Goal: Information Seeking & Learning: Get advice/opinions

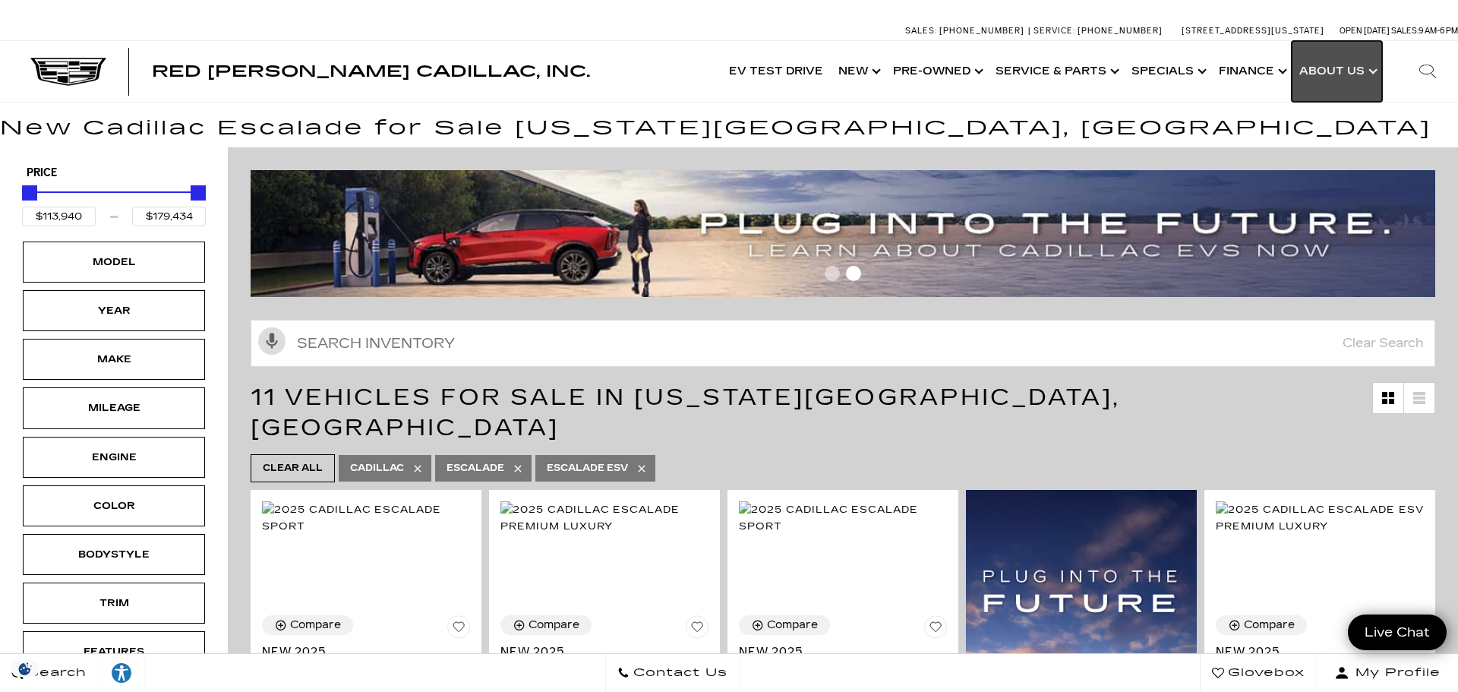
click at [1319, 65] on link "Show About Us" at bounding box center [1336, 71] width 90 height 61
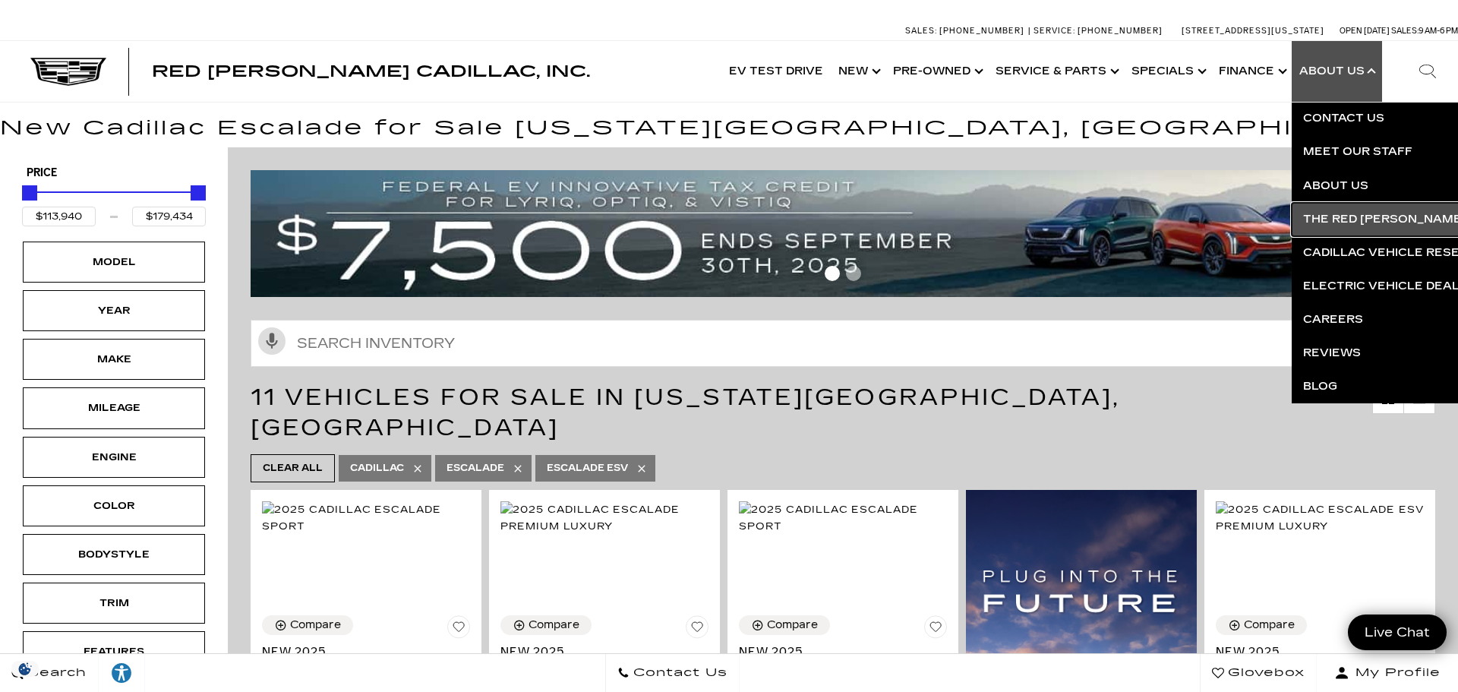
click at [1328, 212] on link "The Red [PERSON_NAME] Way" at bounding box center [1474, 219] width 367 height 33
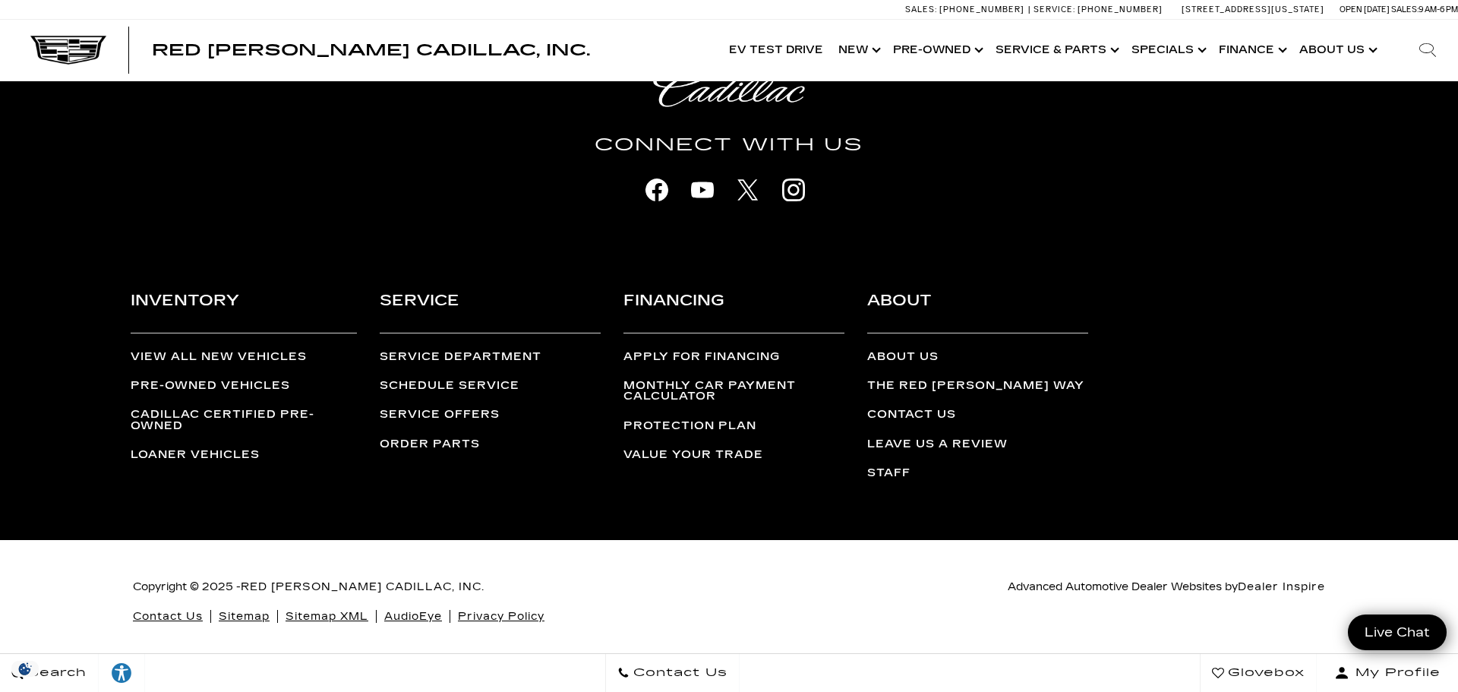
scroll to position [4468, 0]
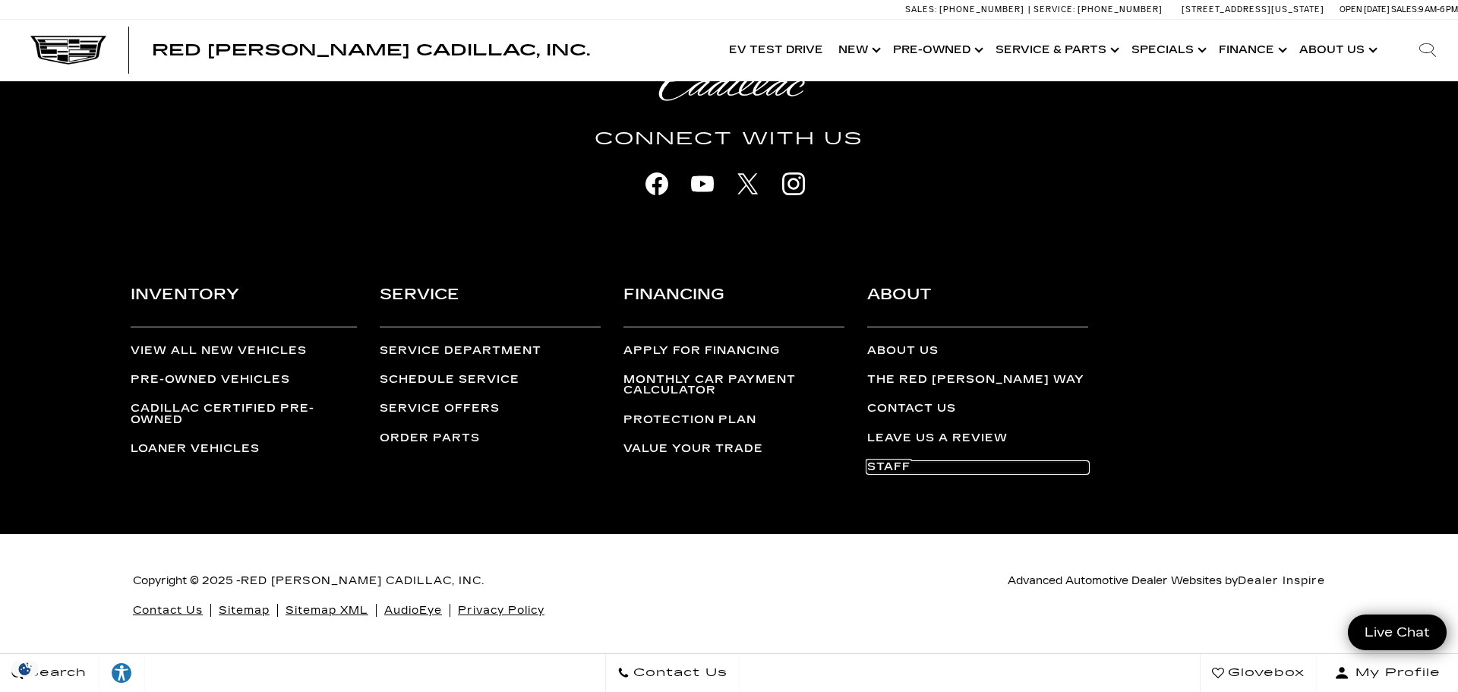
click at [887, 466] on link "Staff" at bounding box center [977, 467] width 221 height 11
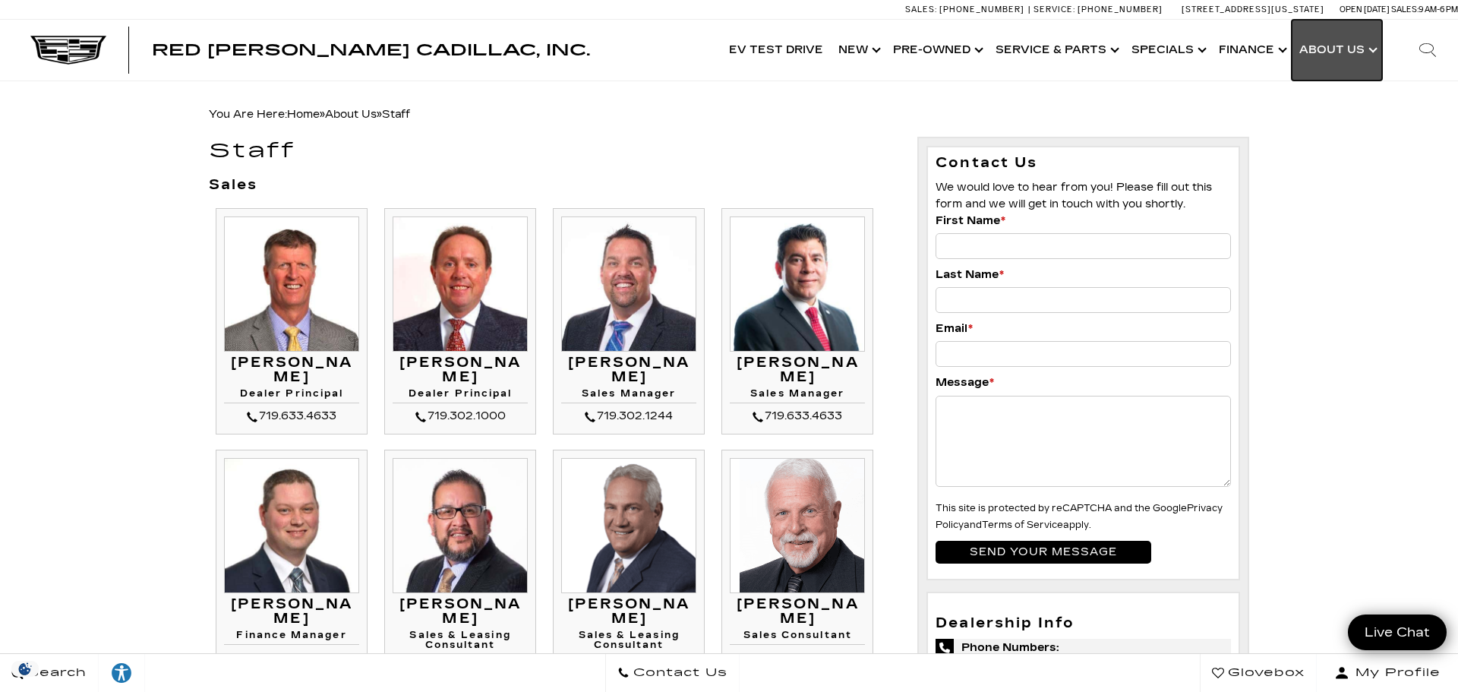
click at [1319, 45] on link "Show About Us" at bounding box center [1336, 50] width 90 height 61
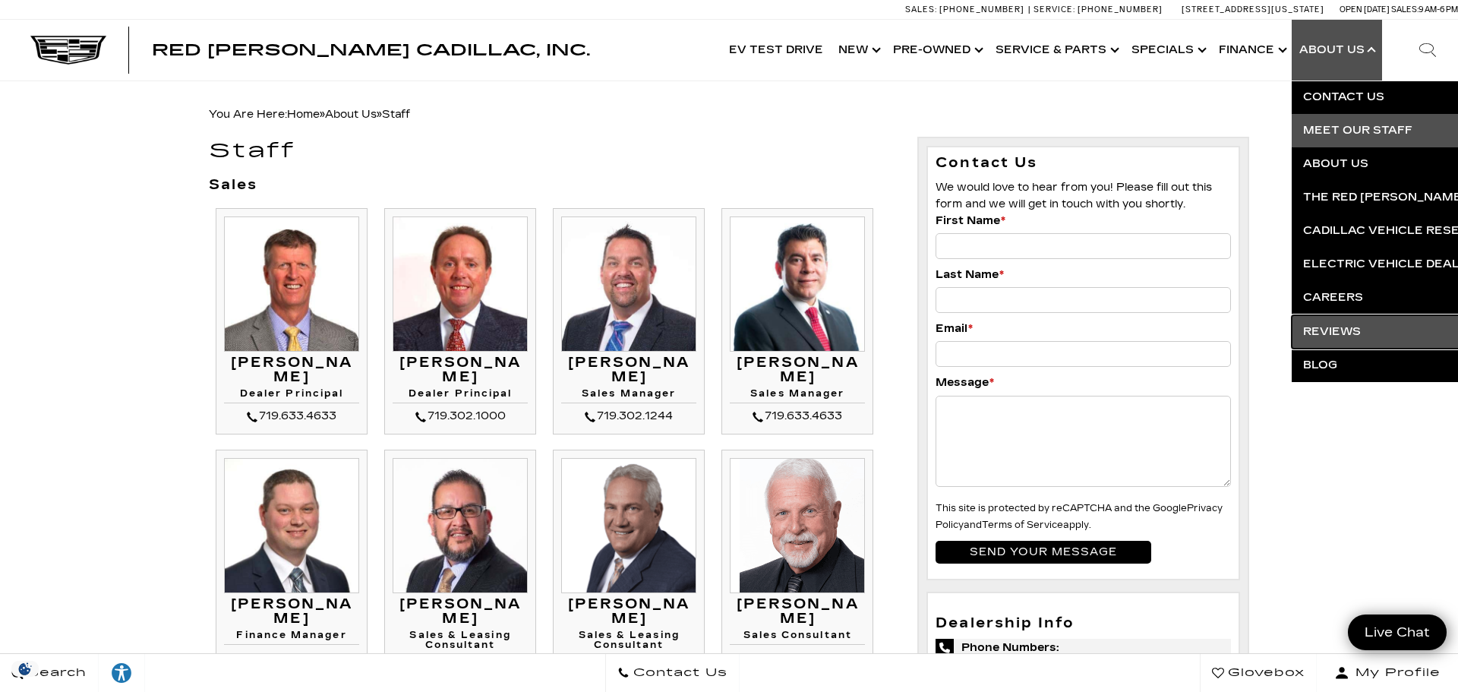
click at [1325, 328] on link "Reviews" at bounding box center [1474, 331] width 367 height 33
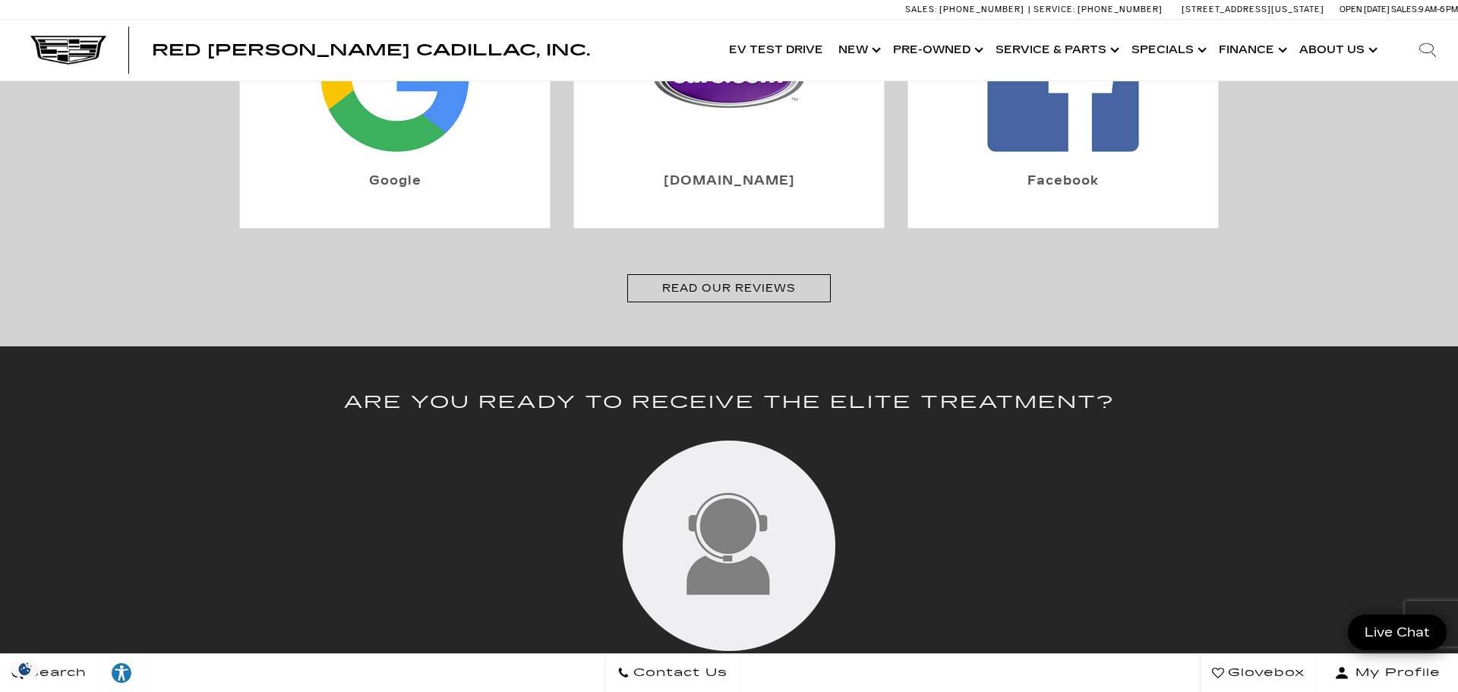
scroll to position [595, 0]
click at [749, 273] on link "Read Our Reviews" at bounding box center [728, 287] width 203 height 28
